Goal: Book appointment/travel/reservation

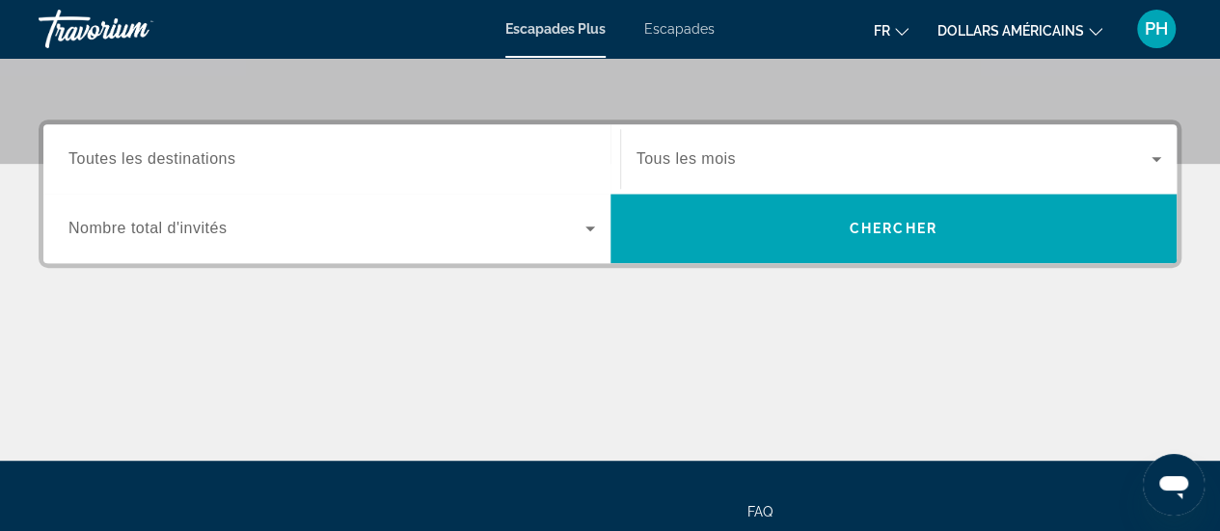
scroll to position [416, 0]
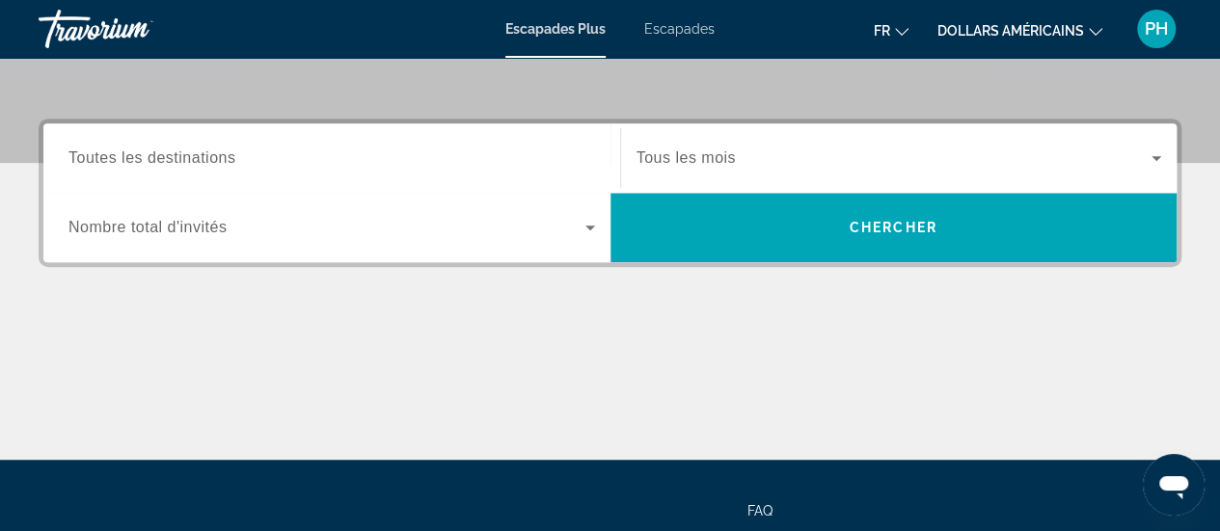
click at [359, 148] on input "Destination Toutes les destinations" at bounding box center [331, 159] width 527 height 23
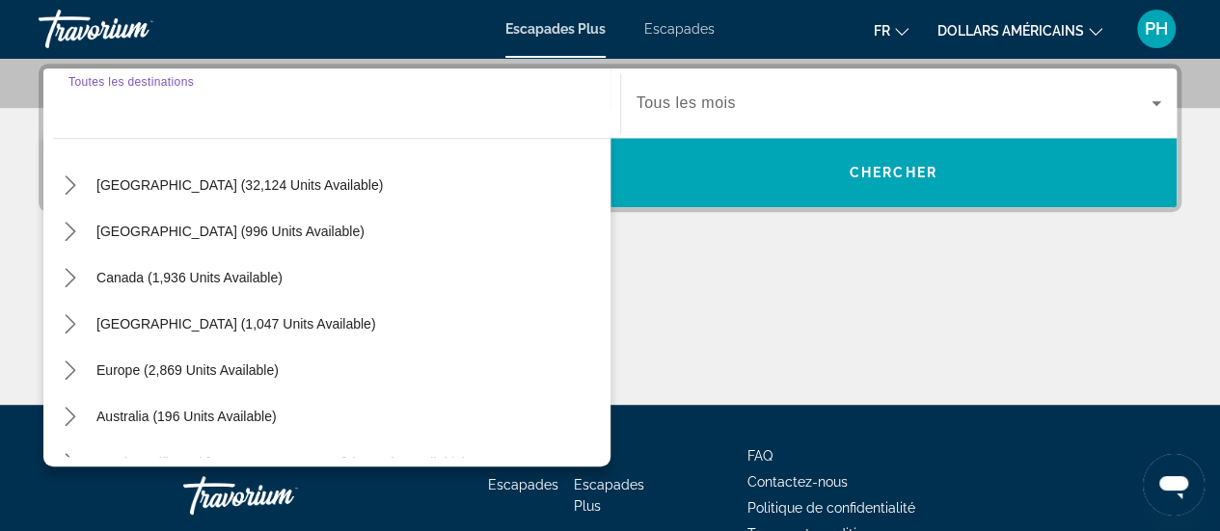
scroll to position [69, 0]
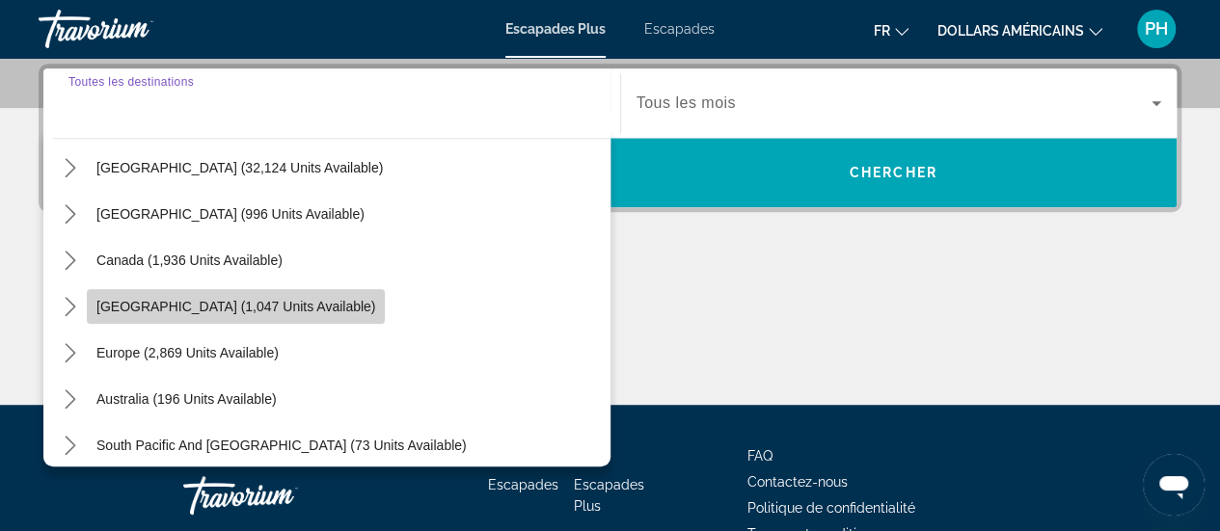
click at [226, 314] on span "Select destination: Caribbean & Atlantic Islands (1,047 units available)" at bounding box center [236, 307] width 298 height 46
type input "**********"
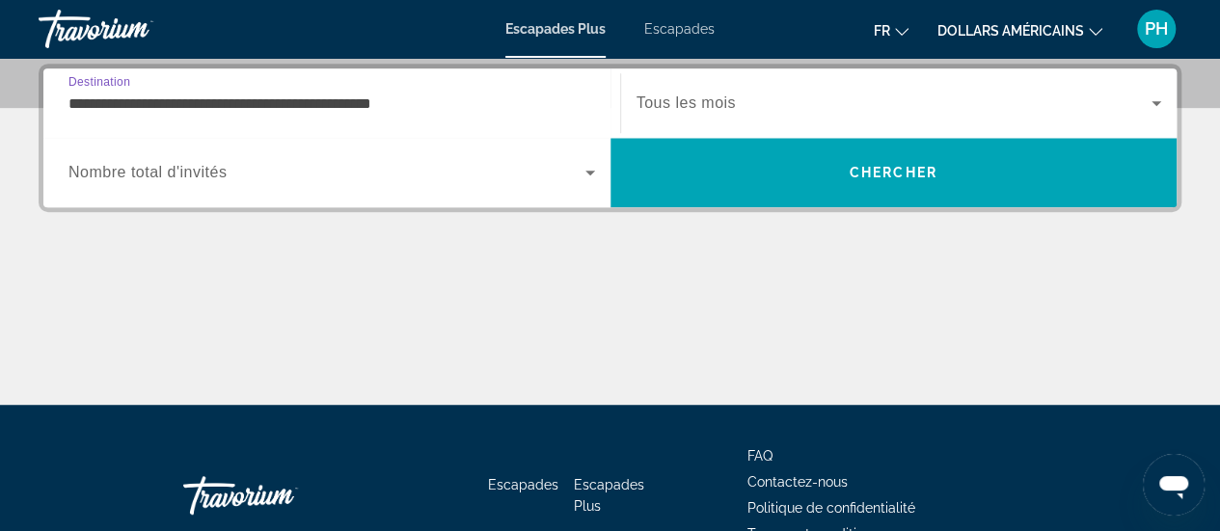
click at [867, 113] on span "Widget de recherche" at bounding box center [894, 103] width 516 height 23
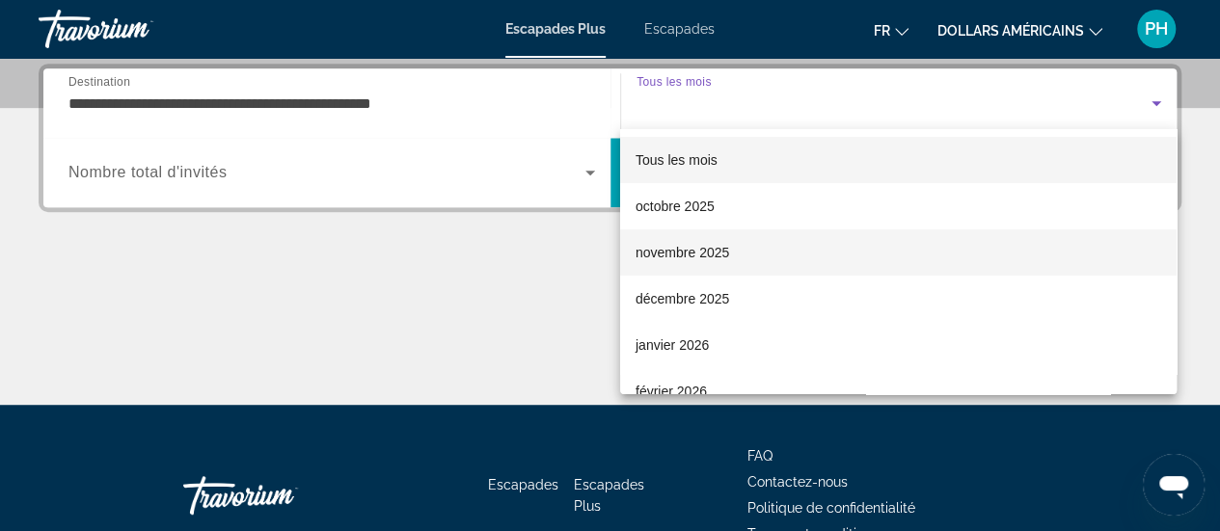
click at [719, 245] on font "novembre 2025" at bounding box center [683, 252] width 94 height 15
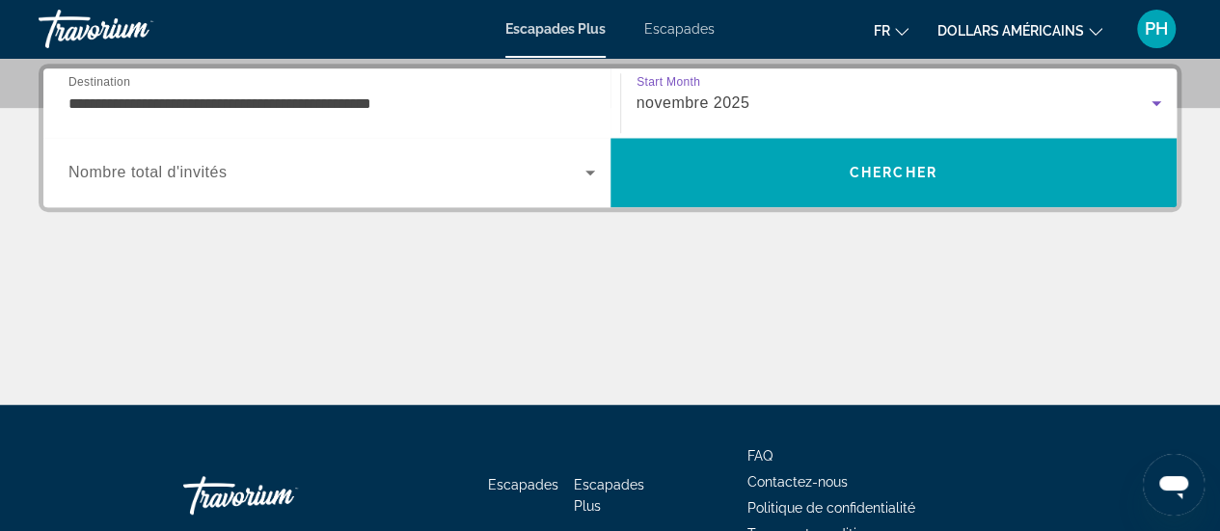
click at [236, 176] on span "Widget de recherche" at bounding box center [326, 172] width 517 height 23
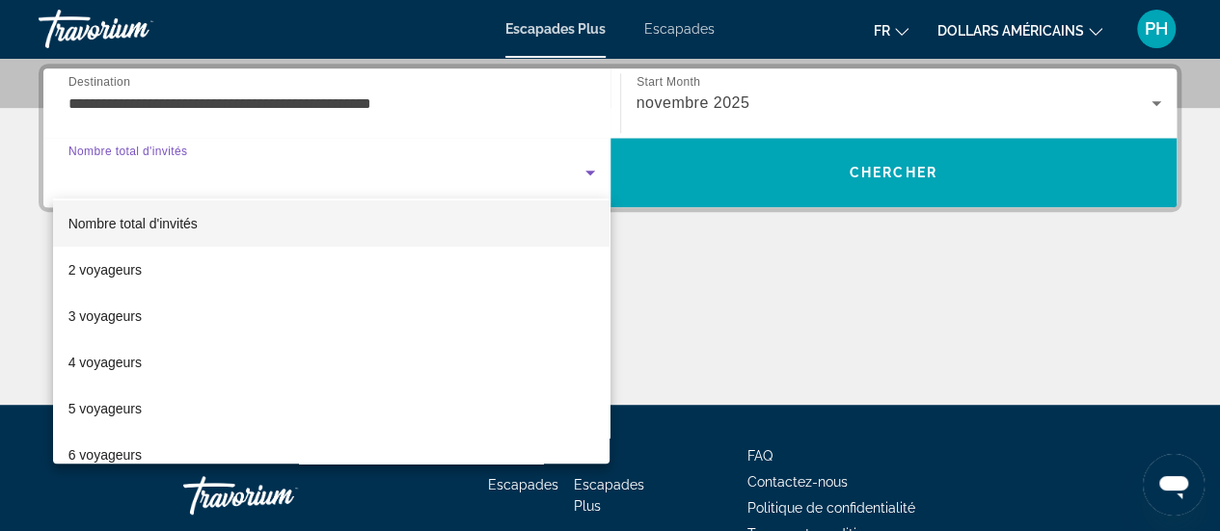
scroll to position [0, 0]
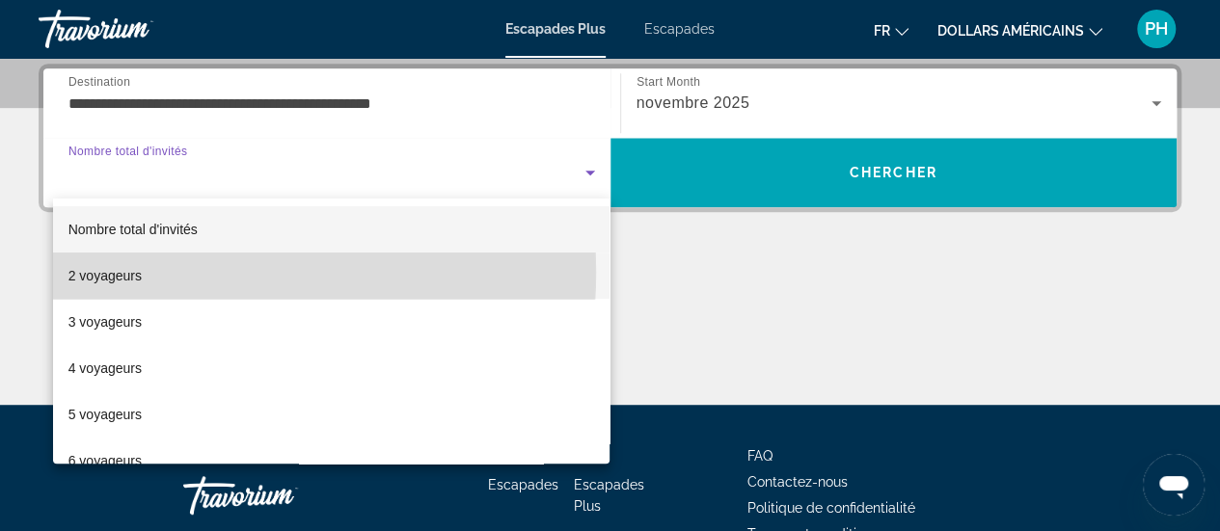
click at [133, 272] on font "2 voyageurs" at bounding box center [104, 275] width 73 height 15
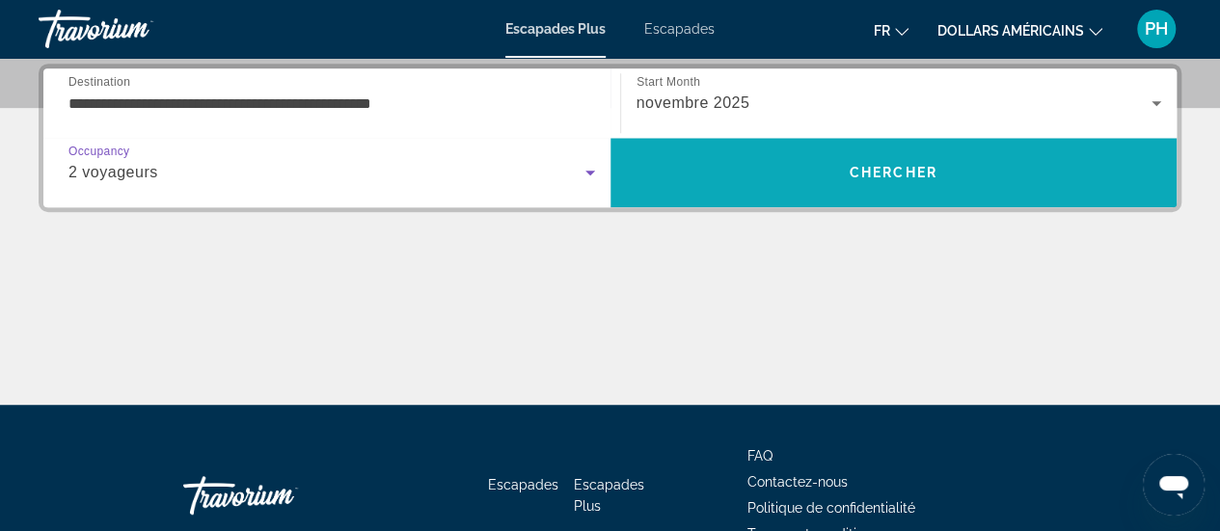
click at [989, 177] on span "Recherche" at bounding box center [893, 172] width 567 height 46
